Goal: Task Accomplishment & Management: Complete application form

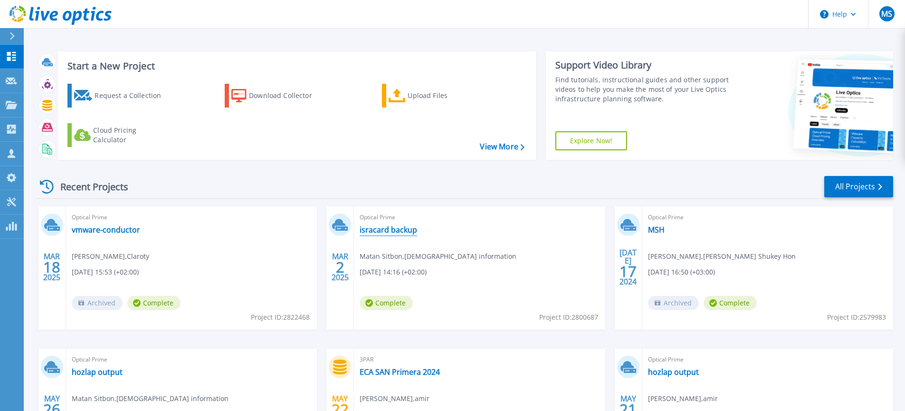
click at [385, 234] on link "isracard backup" at bounding box center [389, 230] width 58 height 10
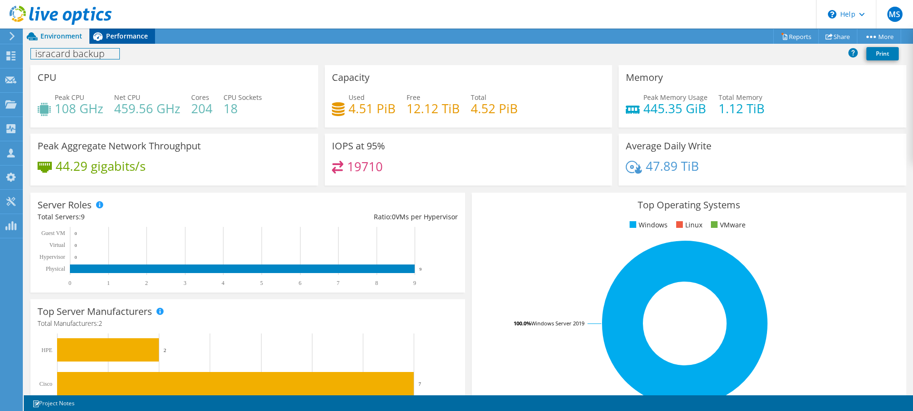
click at [109, 43] on div "Project Actions Project Actions Reports Share More" at bounding box center [468, 220] width 889 height 382
click at [112, 39] on span "Performance" at bounding box center [127, 35] width 42 height 9
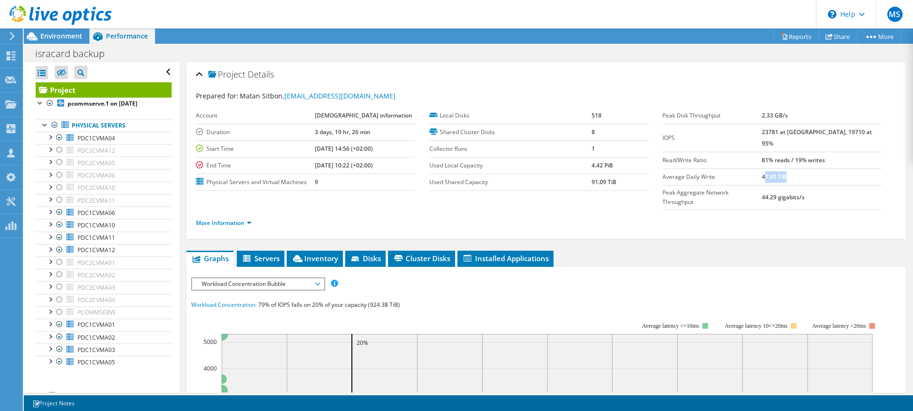
drag, startPoint x: 785, startPoint y: 164, endPoint x: 806, endPoint y: 163, distance: 21.0
click at [786, 173] on b "47.89 TiB" at bounding box center [773, 177] width 25 height 8
drag, startPoint x: 803, startPoint y: 163, endPoint x: 783, endPoint y: 164, distance: 20.1
click at [783, 173] on b "47.89 TiB" at bounding box center [773, 177] width 25 height 8
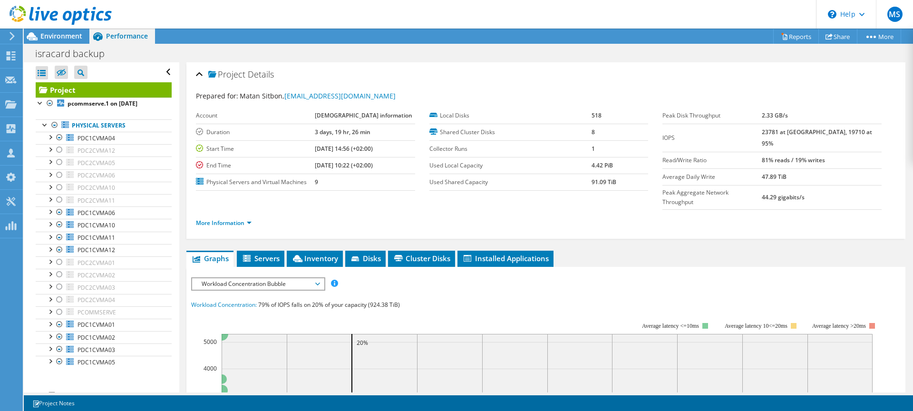
click at [290, 278] on span "Workload Concentration Bubble" at bounding box center [258, 283] width 122 height 11
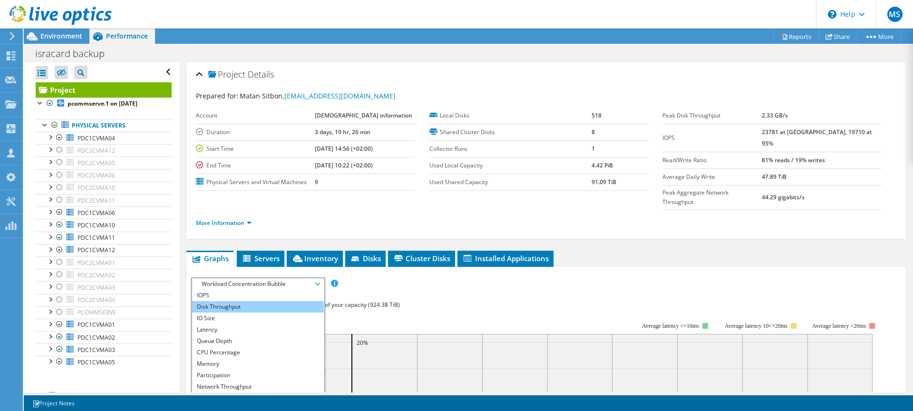
click at [242, 301] on li "Disk Throughput" at bounding box center [258, 306] width 132 height 11
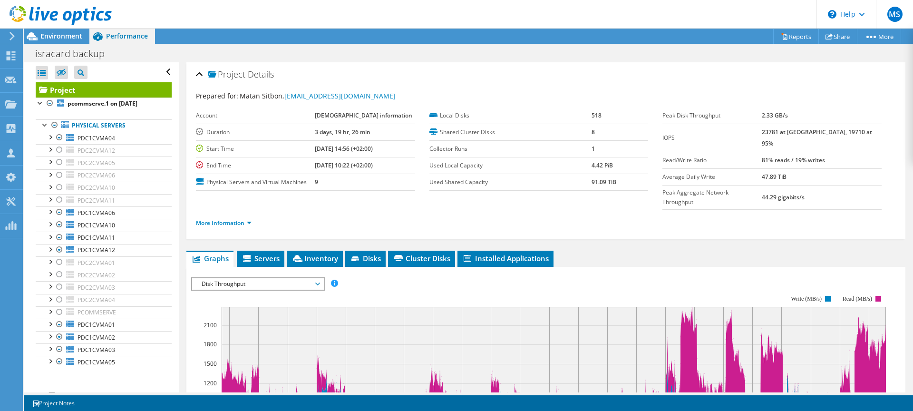
click at [786, 173] on b "47.89 TiB" at bounding box center [773, 177] width 25 height 8
drag, startPoint x: 803, startPoint y: 164, endPoint x: 774, endPoint y: 165, distance: 29.0
click at [774, 168] on tr "Average Daily Write 47.89 TiB" at bounding box center [771, 176] width 219 height 17
click at [761, 172] on label "Average Daily Write" at bounding box center [711, 177] width 99 height 10
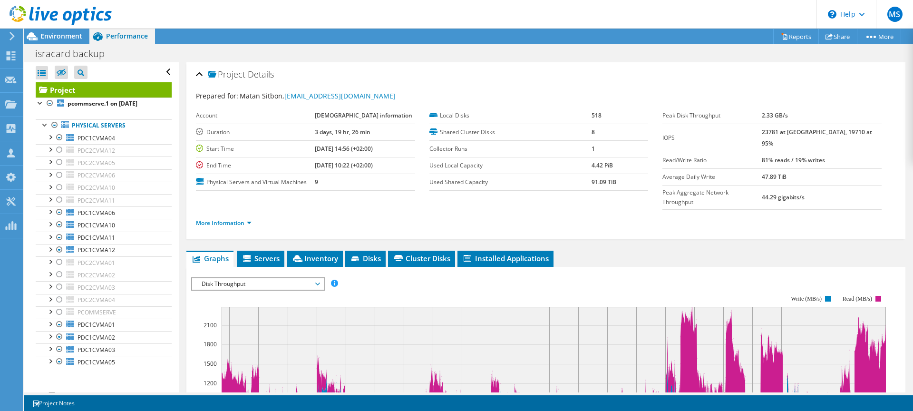
drag, startPoint x: 770, startPoint y: 150, endPoint x: 829, endPoint y: 184, distance: 67.9
click at [829, 184] on tbody "Peak Disk Throughput 2.33 GB/s IOPS 23781 at [GEOGRAPHIC_DATA], 19710 at 95% Re…" at bounding box center [771, 158] width 219 height 102
click at [795, 168] on td "47.89 TiB" at bounding box center [821, 176] width 120 height 17
drag, startPoint x: 776, startPoint y: 144, endPoint x: 858, endPoint y: 150, distance: 82.9
click at [858, 152] on tr "Read/Write Ratio 81% reads / 19% writes" at bounding box center [771, 160] width 219 height 17
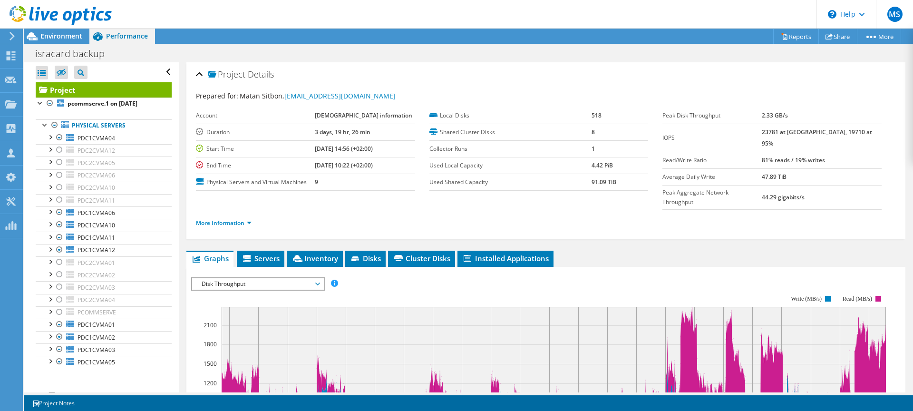
drag, startPoint x: 750, startPoint y: 130, endPoint x: 822, endPoint y: 183, distance: 89.7
click at [822, 183] on tbody "Peak Disk Throughput 2.33 GB/s IOPS 23781 at [GEOGRAPHIC_DATA], 19710 at 95% Re…" at bounding box center [771, 158] width 219 height 102
click at [657, 115] on div "Local Disks 518 Shared Cluster Disks 8 Collector Runs 1 Used Local Capacity 4.4…" at bounding box center [545, 148] width 233 height 83
click at [78, 39] on span "Environment" at bounding box center [61, 35] width 42 height 9
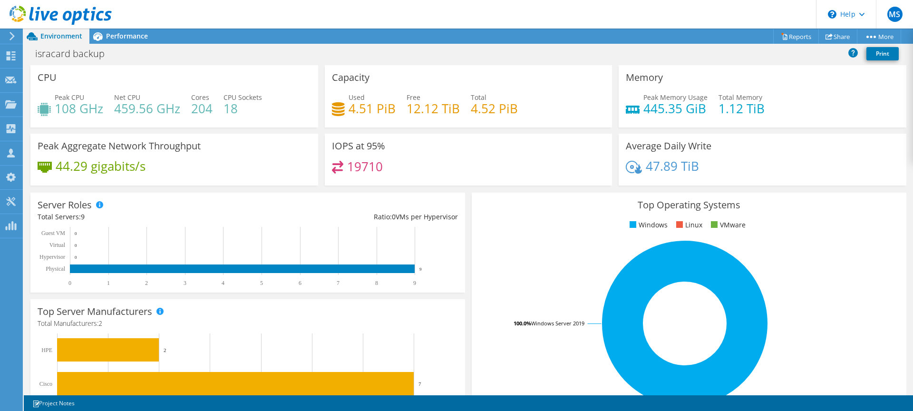
drag, startPoint x: 368, startPoint y: 5, endPoint x: 379, endPoint y: 5, distance: 10.9
click at [379, 5] on header "MS Channel Partner Matan Sitbon [EMAIL_ADDRESS][DOMAIN_NAME] Eshnav information…" at bounding box center [456, 14] width 913 height 29
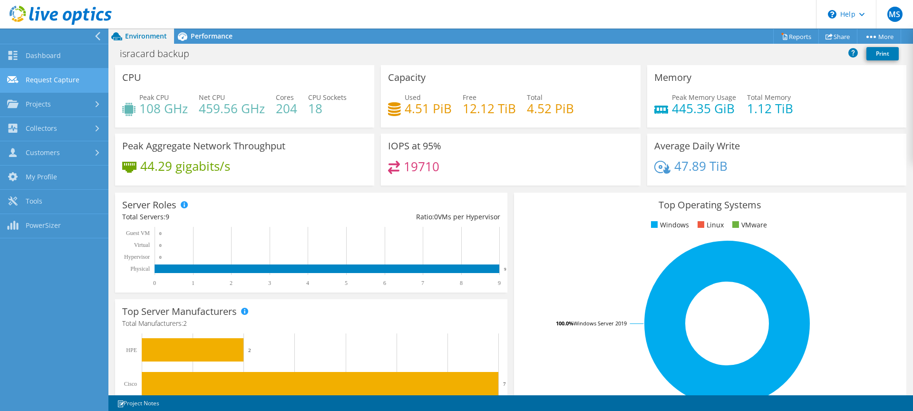
click at [73, 81] on link "Request Capture" at bounding box center [54, 80] width 108 height 24
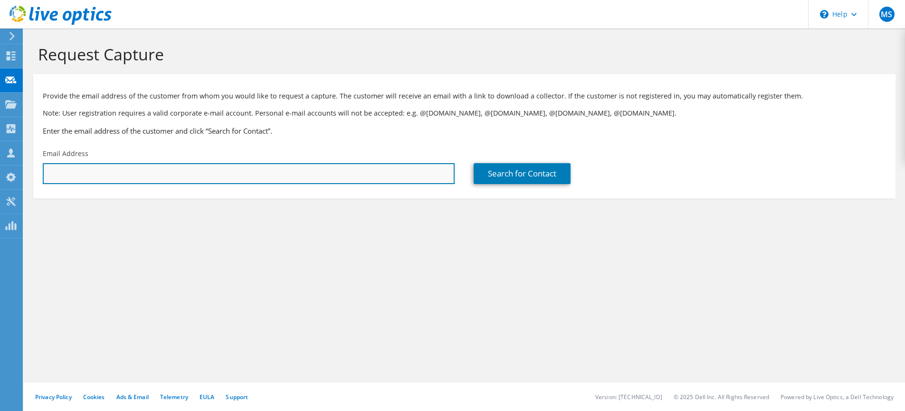
click at [111, 171] on input "text" at bounding box center [249, 173] width 412 height 21
type input "s"
click at [198, 173] on input "text" at bounding box center [249, 173] width 412 height 21
paste input "erann@hcsra.co.il"
type input "erann@hcsra.co.il"
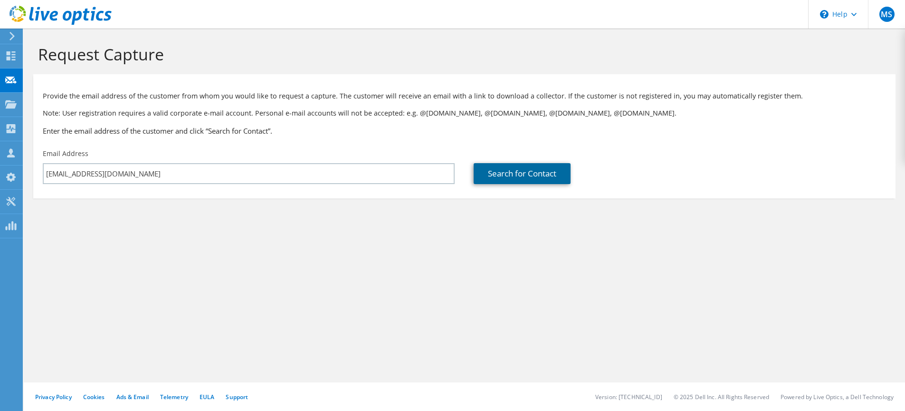
click at [516, 173] on link "Search for Contact" at bounding box center [522, 173] width 97 height 21
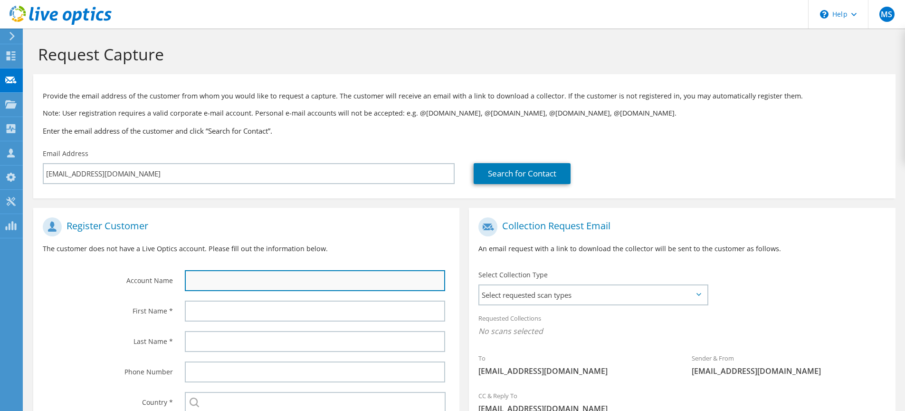
click at [298, 274] on input "text" at bounding box center [315, 280] width 260 height 21
type input "Eran"
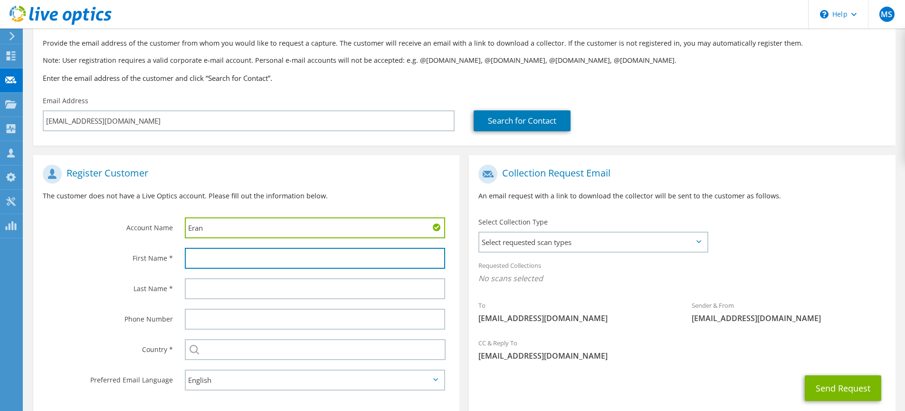
scroll to position [93, 0]
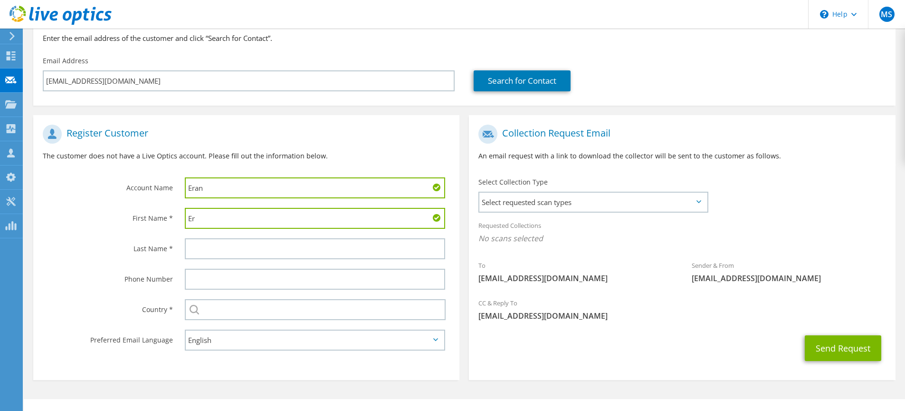
type input "Er"
type input "H"
type input "Haschara"
type input "Eran"
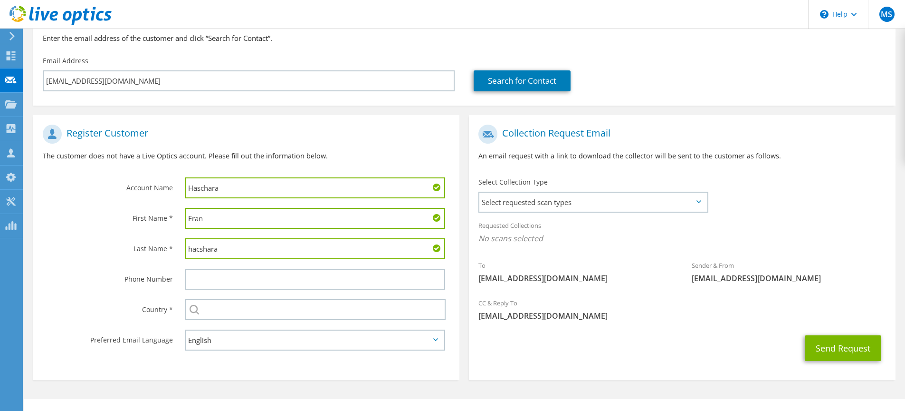
type input "hacshara"
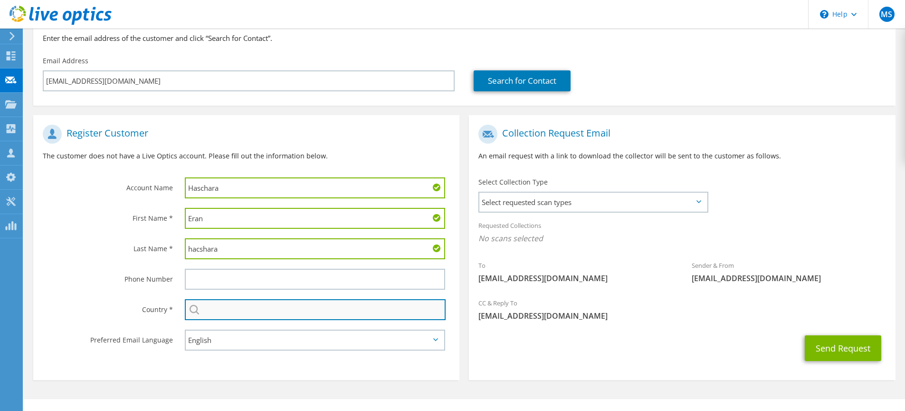
click at [204, 316] on input "text" at bounding box center [315, 309] width 261 height 21
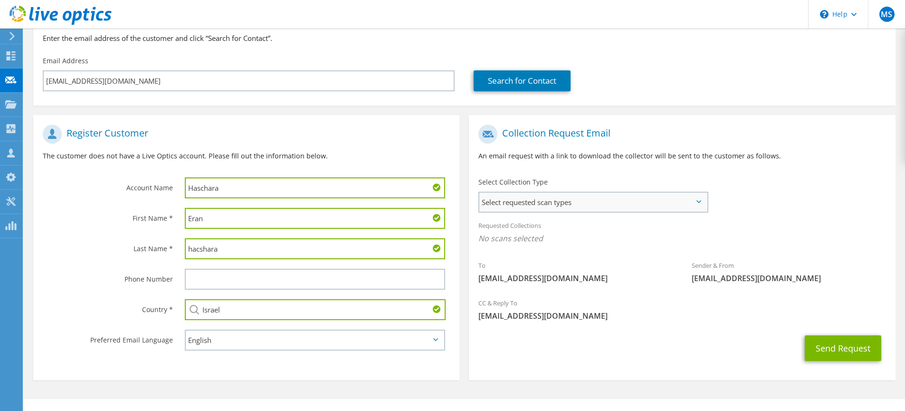
type input "Israel"
click at [604, 202] on span "Select requested scan types" at bounding box center [594, 202] width 228 height 19
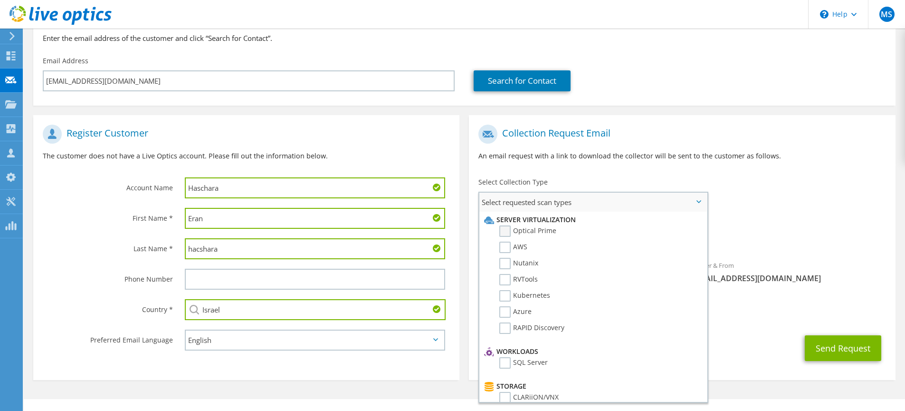
click at [504, 235] on label "Optical Prime" at bounding box center [528, 230] width 57 height 11
click at [0, 0] on input "Optical Prime" at bounding box center [0, 0] width 0 height 0
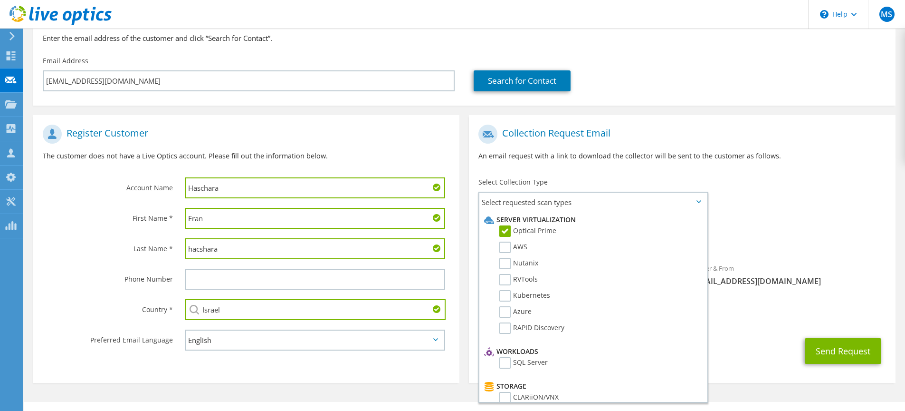
click at [852, 224] on div "Requested Collections No scans selected Optical Prime" at bounding box center [682, 234] width 426 height 38
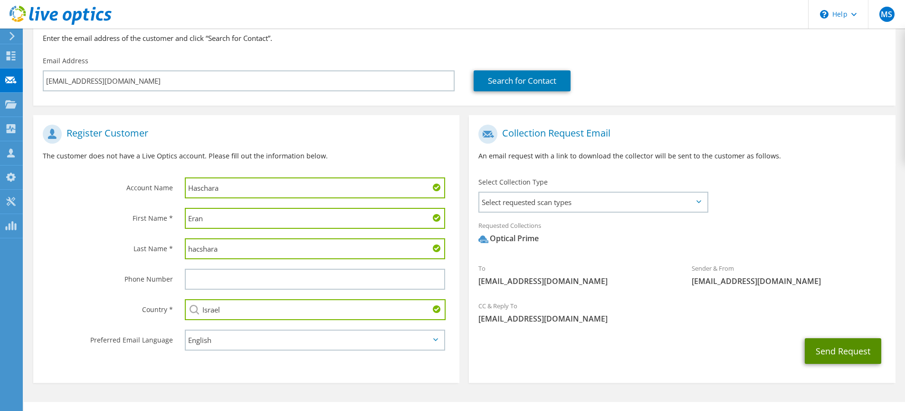
click at [842, 348] on button "Send Request" at bounding box center [843, 351] width 77 height 26
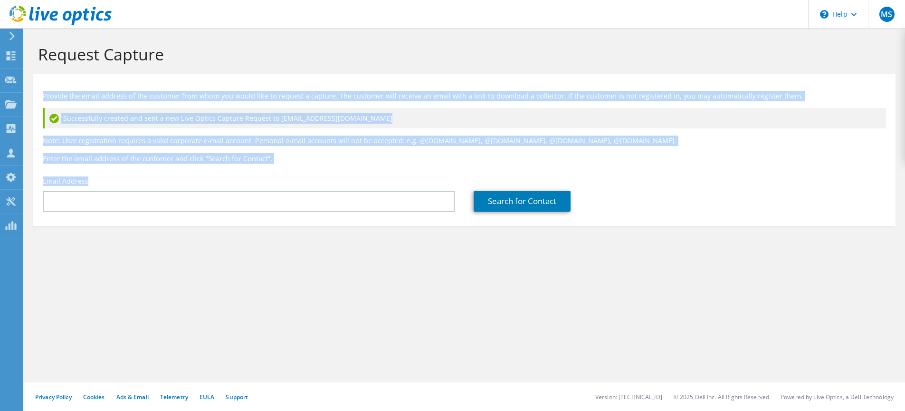
drag, startPoint x: 134, startPoint y: 183, endPoint x: 43, endPoint y: 96, distance: 125.1
click at [43, 96] on div "Provide the email address of the customer from whom you would like to request a…" at bounding box center [464, 147] width 863 height 137
click at [43, 96] on p "Provide the email address of the customer from whom you would like to request a…" at bounding box center [465, 96] width 844 height 10
drag, startPoint x: 43, startPoint y: 96, endPoint x: 109, endPoint y: 192, distance: 115.8
click at [109, 192] on div "Provide the email address of the customer from whom you would like to request a…" at bounding box center [464, 147] width 863 height 137
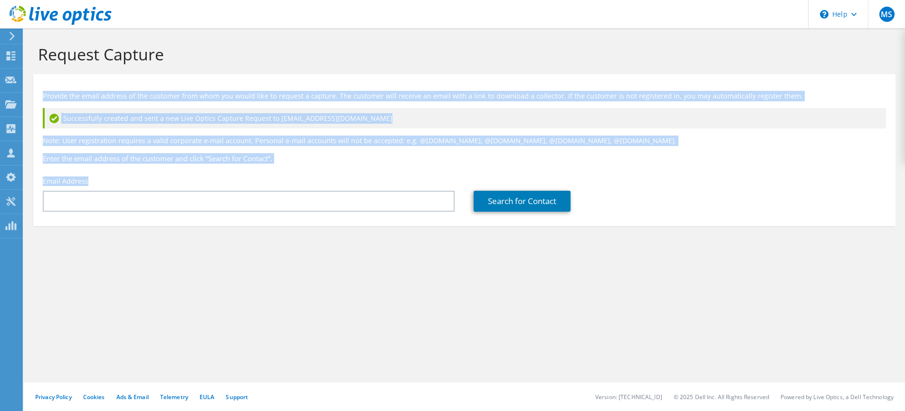
click at [104, 181] on div "Email Address" at bounding box center [248, 194] width 431 height 45
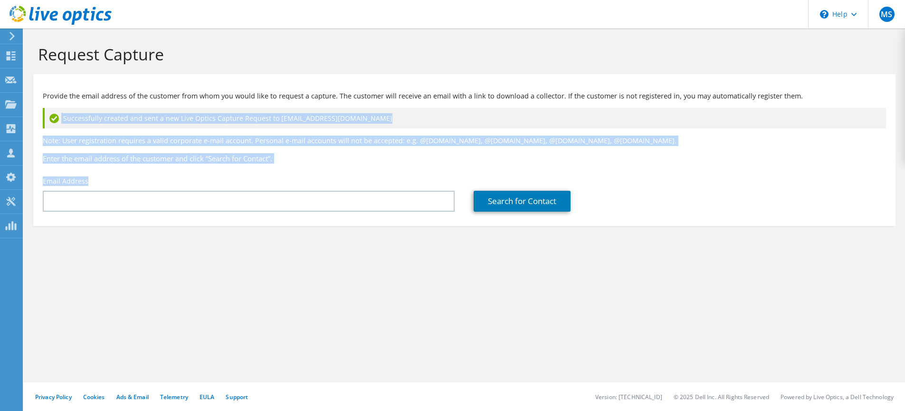
drag, startPoint x: 104, startPoint y: 181, endPoint x: 55, endPoint y: 112, distance: 84.3
click at [55, 113] on div "Provide the email address of the customer from whom you would like to request a…" at bounding box center [464, 147] width 863 height 137
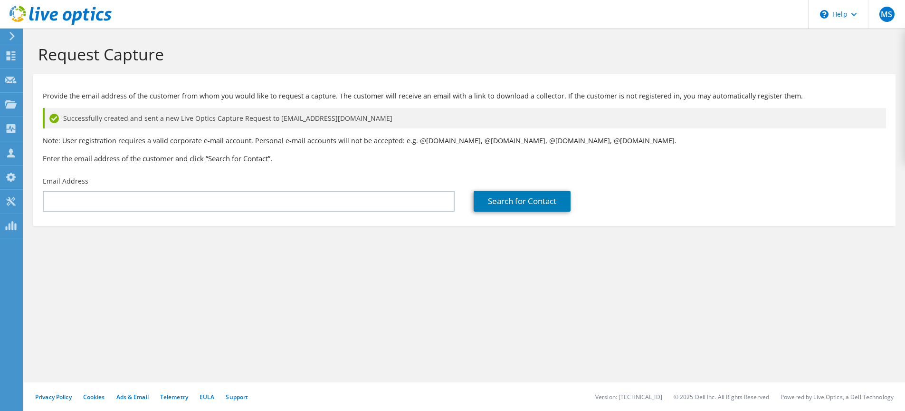
click at [70, 92] on p "Provide the email address of the customer from whom you would like to request a…" at bounding box center [465, 96] width 844 height 10
